Goal: Task Accomplishment & Management: Manage account settings

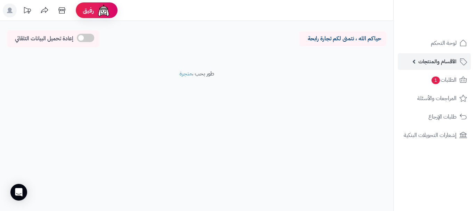
click at [428, 58] on span "الأقسام والمنتجات" at bounding box center [438, 62] width 38 height 10
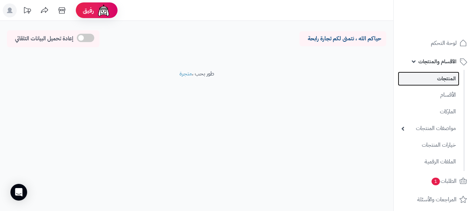
click at [432, 78] on link "المنتجات" at bounding box center [429, 79] width 62 height 14
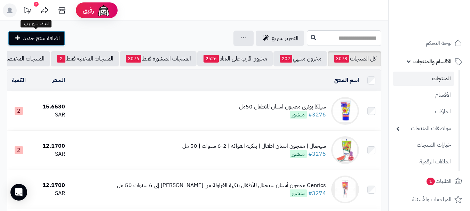
click at [23, 35] on span "اضافة منتج جديد" at bounding box center [41, 38] width 37 height 8
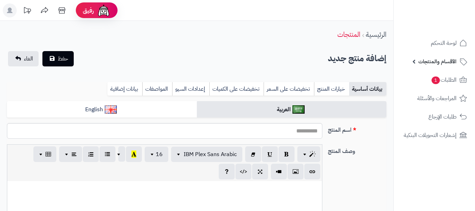
select select
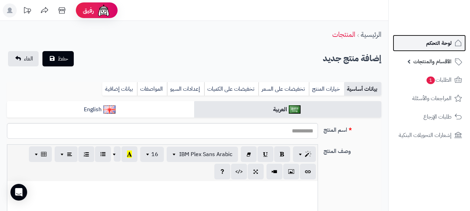
click at [426, 47] on span "لوحة التحكم" at bounding box center [438, 43] width 25 height 10
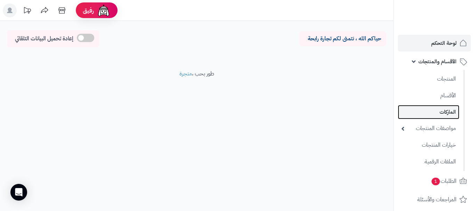
click at [433, 106] on link "الماركات" at bounding box center [429, 112] width 62 height 14
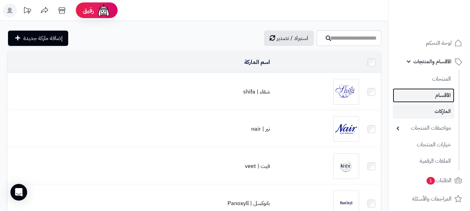
click at [410, 98] on link "الأقسام" at bounding box center [424, 95] width 62 height 14
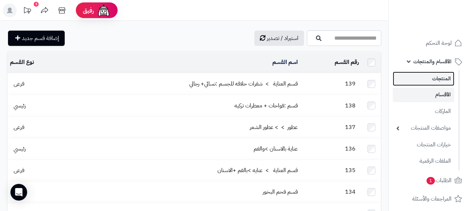
click at [429, 83] on link "المنتجات" at bounding box center [424, 79] width 62 height 14
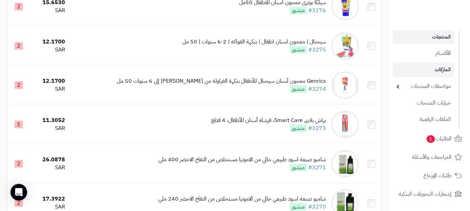
scroll to position [42, 0]
click at [438, 67] on link "الماركات" at bounding box center [424, 70] width 62 height 14
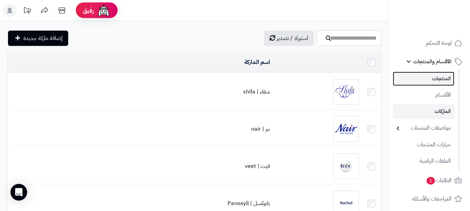
click at [415, 79] on link "المنتجات" at bounding box center [424, 79] width 62 height 14
